Goal: Navigation & Orientation: Find specific page/section

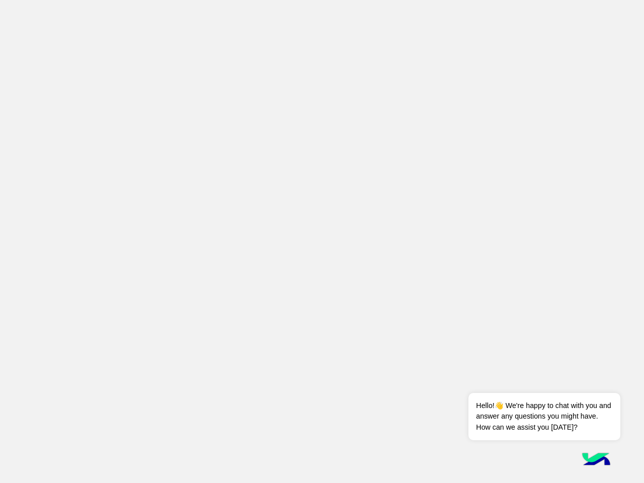
click at [322, 241] on app-root at bounding box center [322, 241] width 644 height 483
click at [590, 380] on div "Dismiss ✕ Hello!👋 We're happy to chat with you and answer any questions you mig…" at bounding box center [543, 405] width 151 height 70
click at [544, 417] on span "Hello!👋 We're happy to chat with you and answer any questions you might have. H…" at bounding box center [543, 416] width 151 height 47
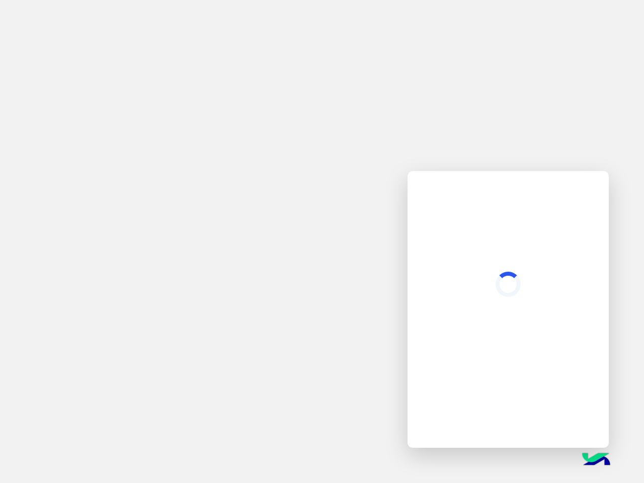
click at [596, 460] on img at bounding box center [596, 460] width 35 height 35
